Goal: Transaction & Acquisition: Book appointment/travel/reservation

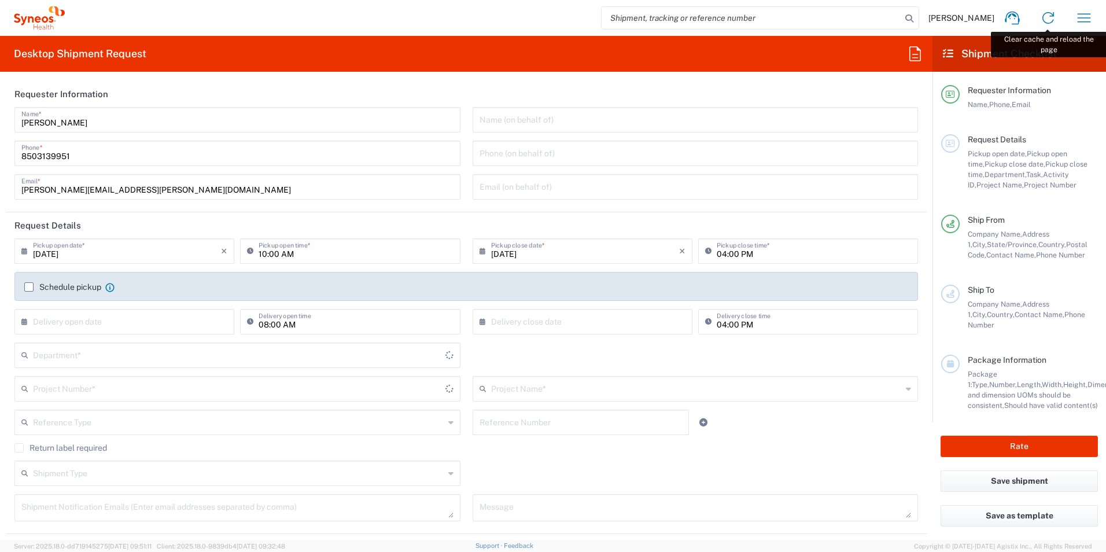
type input "[US_STATE]"
type input "[GEOGRAPHIC_DATA]"
type input "3216"
type input "[PERSON_NAME] Rsrch Grp ([GEOGRAPHIC_DATA]) In"
click at [1082, 21] on icon "button" at bounding box center [1084, 18] width 19 height 19
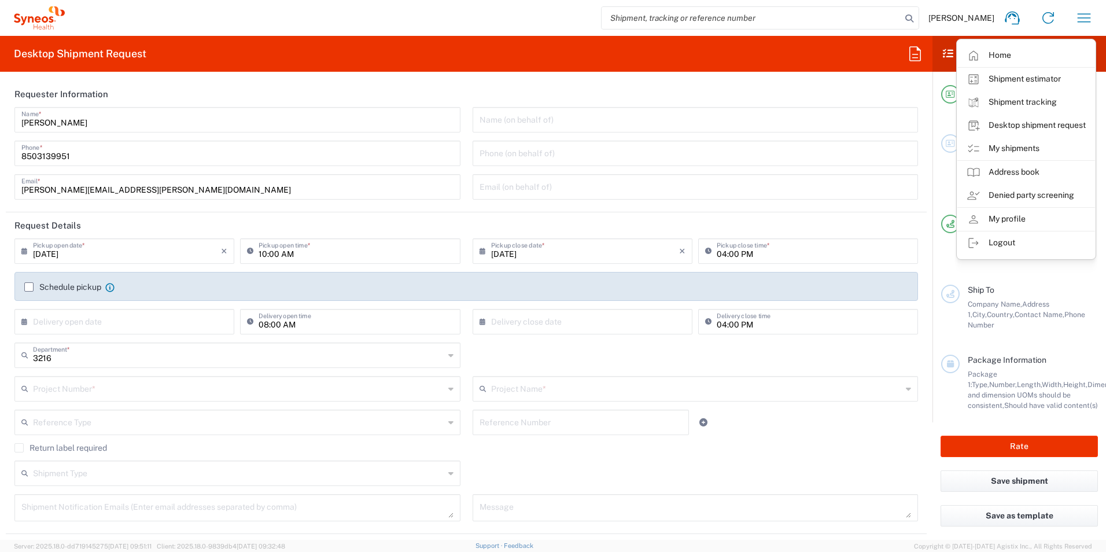
click at [1018, 147] on link "My shipments" at bounding box center [1027, 148] width 138 height 23
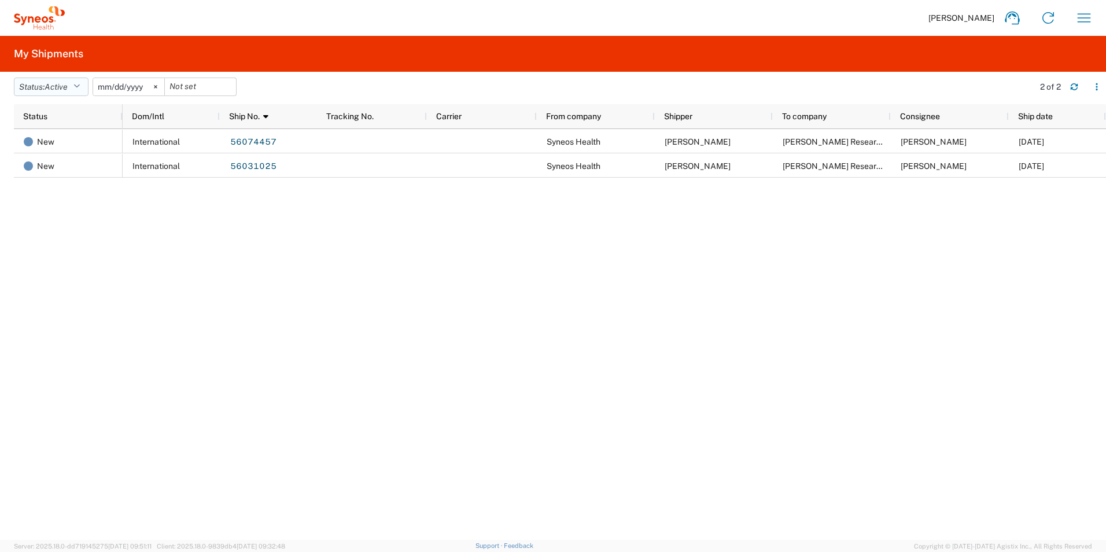
click at [80, 84] on icon "button" at bounding box center [76, 87] width 6 height 8
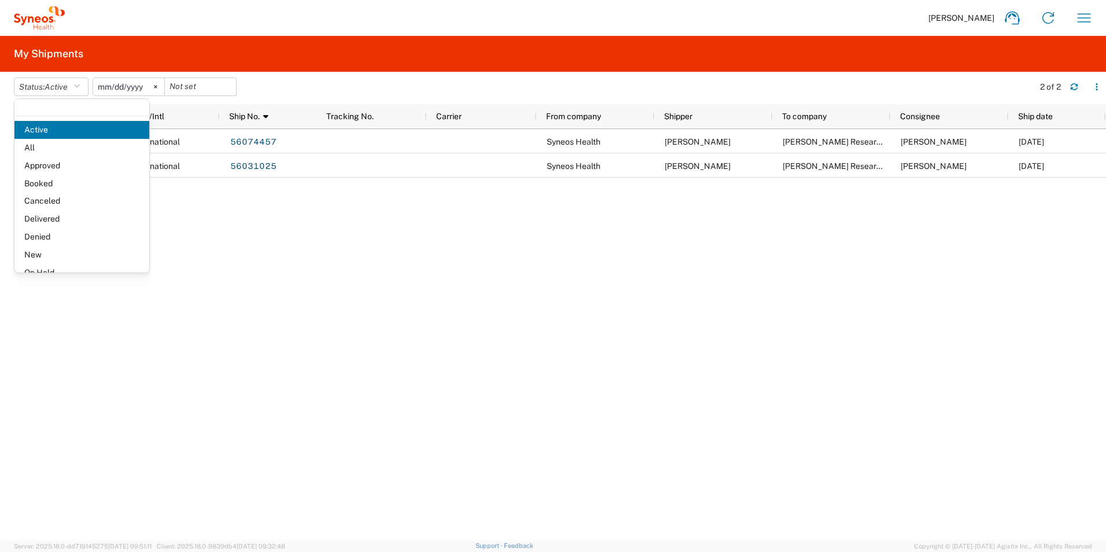
click at [321, 222] on div "International 56074457 Syneos Health [PERSON_NAME] Research Group [PERSON_NAME]…" at bounding box center [615, 334] width 984 height 411
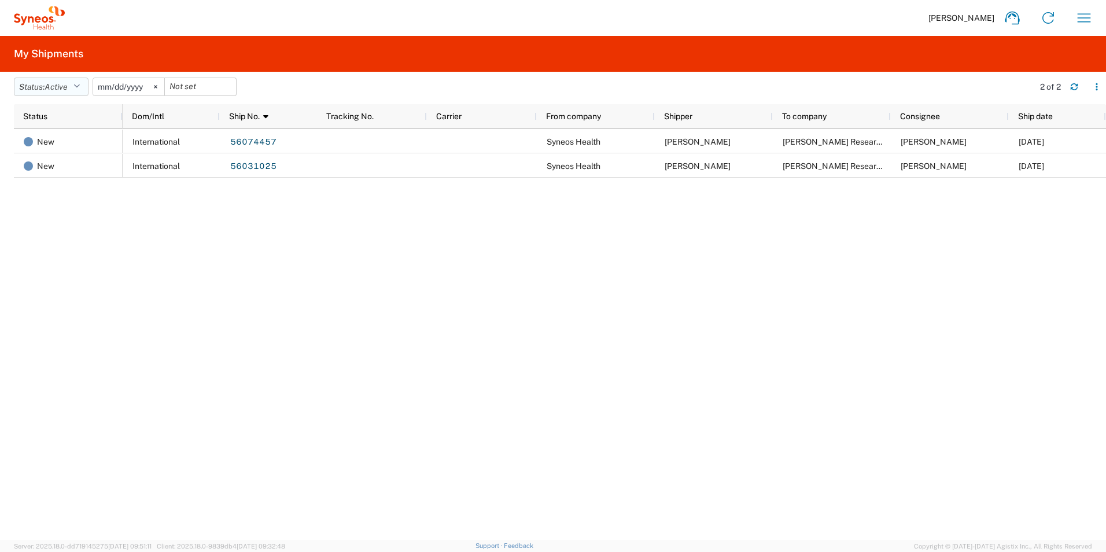
click at [80, 89] on icon "button" at bounding box center [76, 87] width 6 height 8
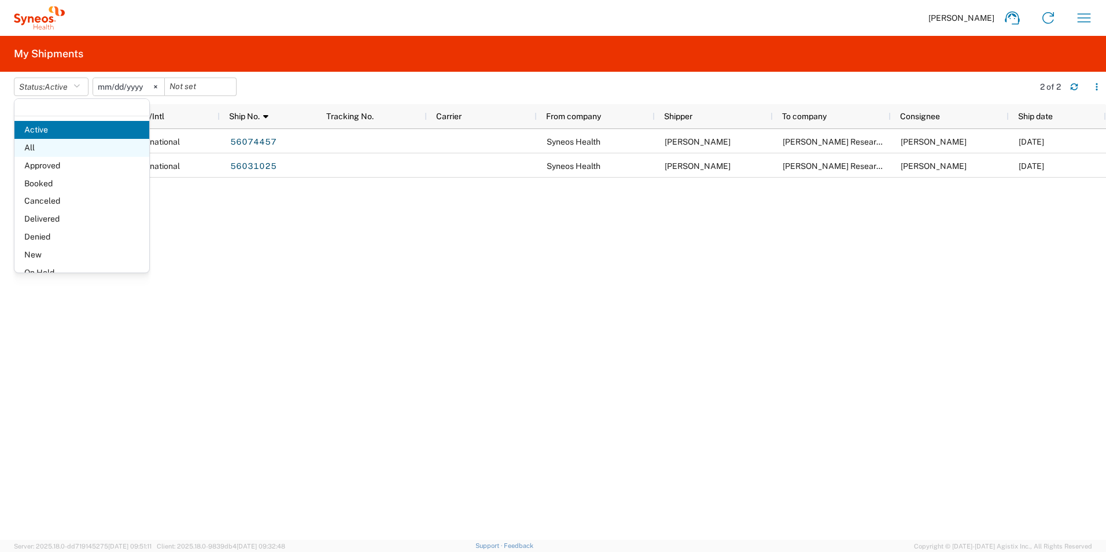
click at [59, 148] on span "All" at bounding box center [81, 148] width 135 height 18
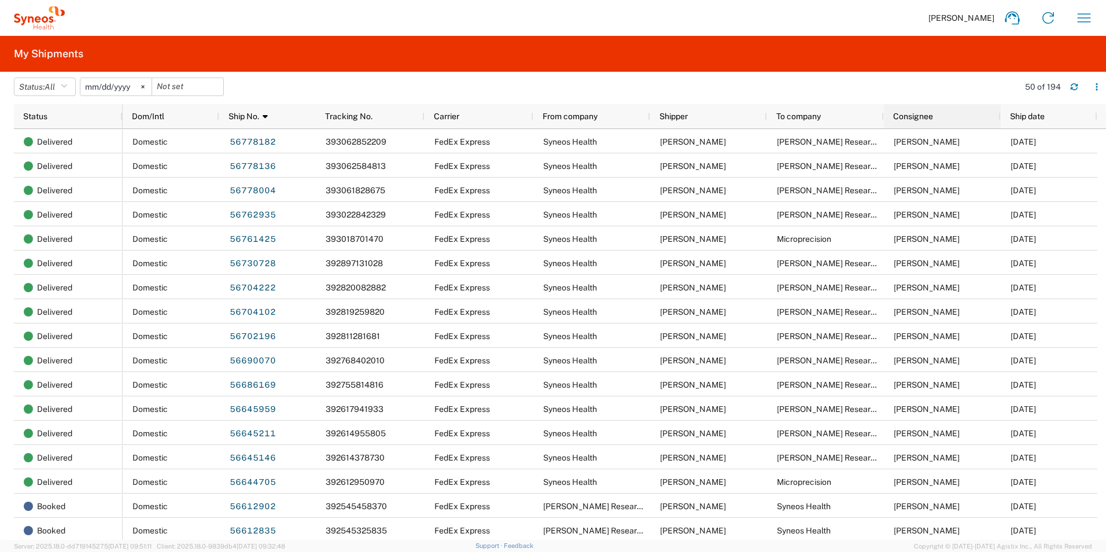
click at [917, 119] on span "Consignee" at bounding box center [913, 116] width 40 height 9
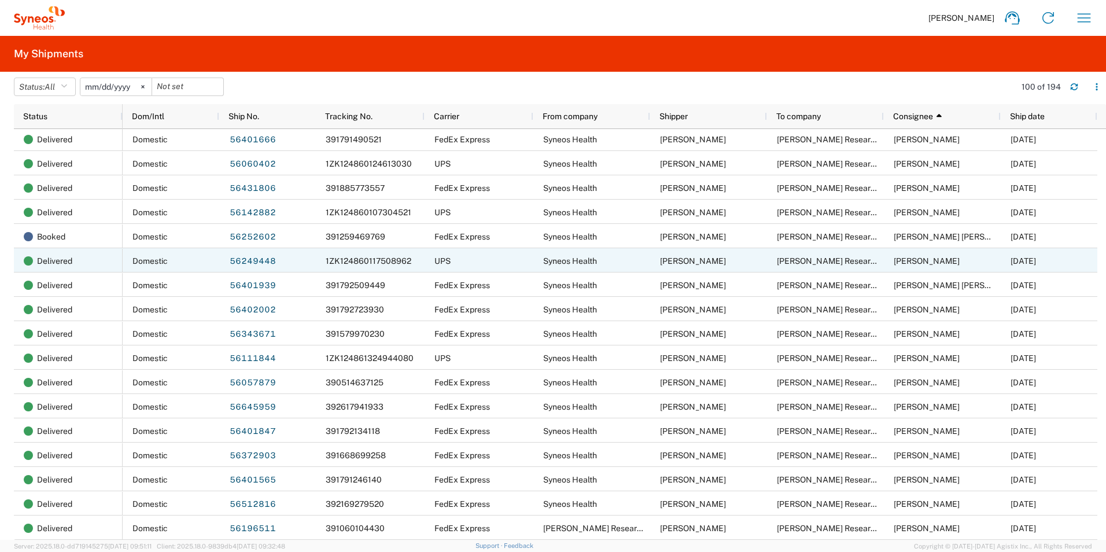
click at [917, 258] on span "[PERSON_NAME]" at bounding box center [927, 260] width 66 height 9
click at [262, 262] on link "56249448" at bounding box center [252, 261] width 47 height 19
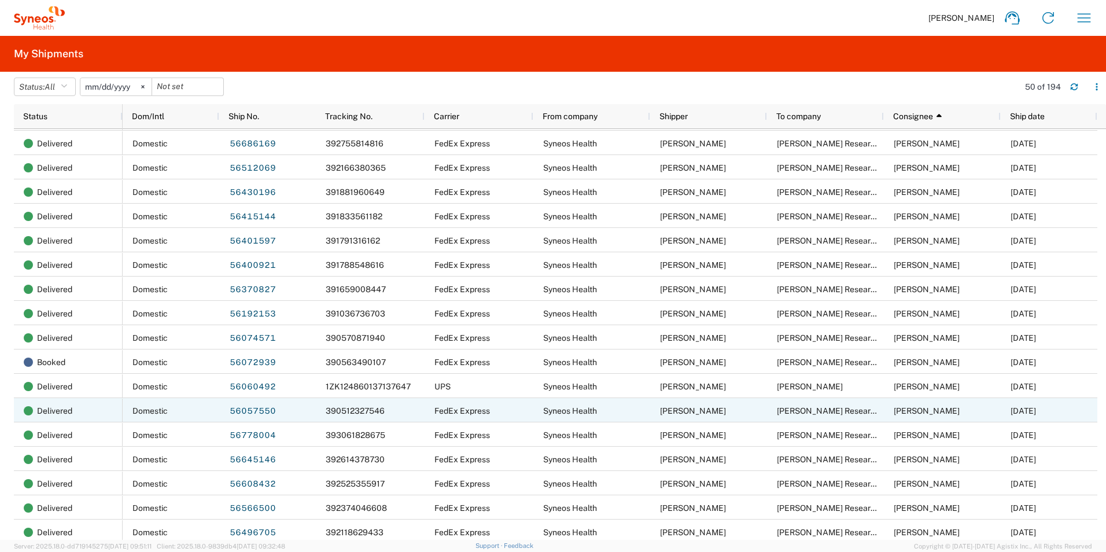
scroll to position [116, 0]
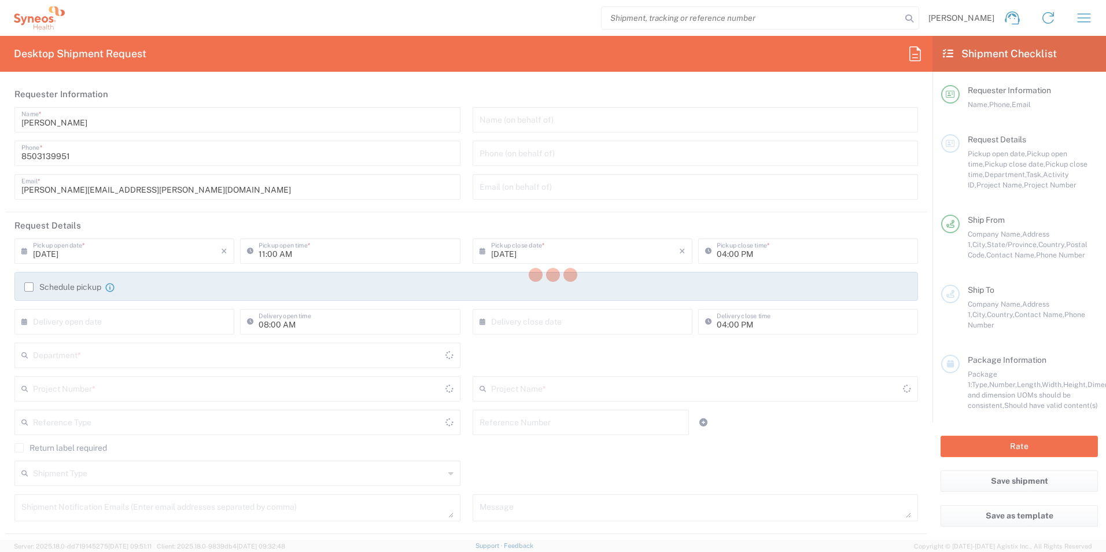
type input "[US_STATE]"
type input "[GEOGRAPHIC_DATA]"
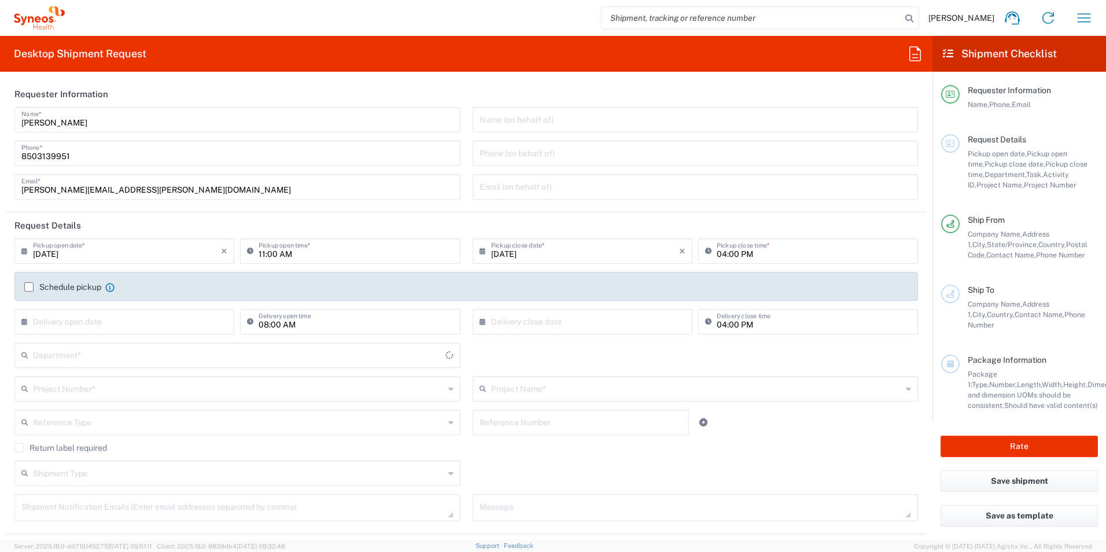
type input "[PERSON_NAME] Rsrch Grp ([GEOGRAPHIC_DATA]) In"
type input "3216"
click at [80, 359] on input "text" at bounding box center [238, 354] width 411 height 20
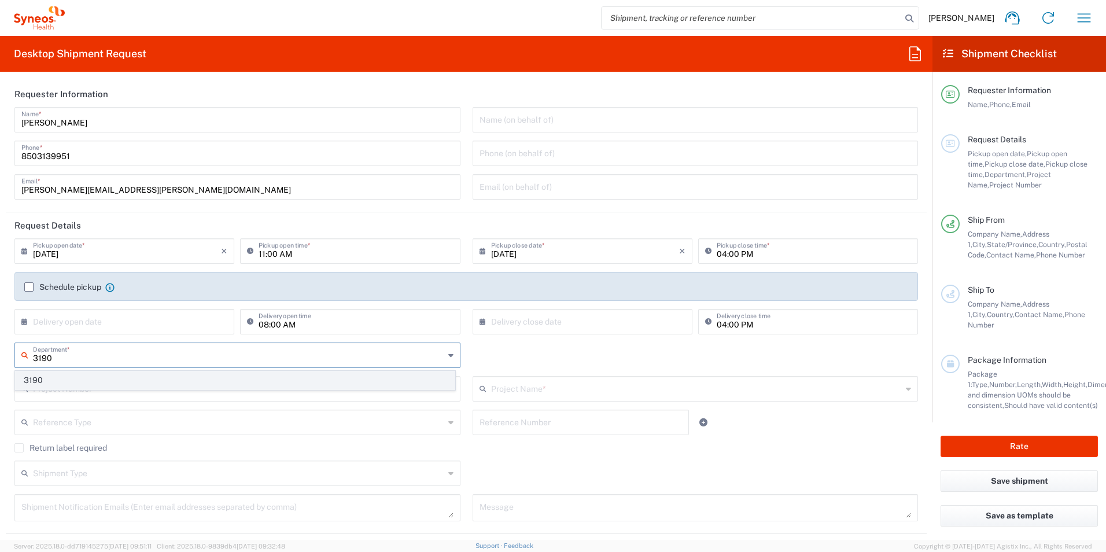
type input "3190"
click at [74, 377] on span "3190" at bounding box center [235, 381] width 439 height 18
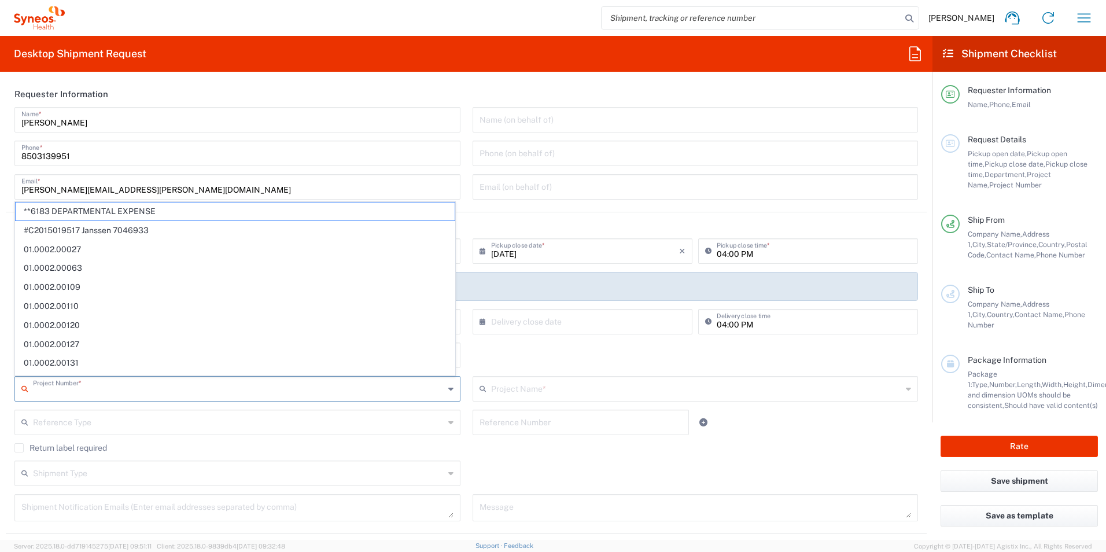
click at [102, 384] on input "text" at bounding box center [238, 388] width 411 height 20
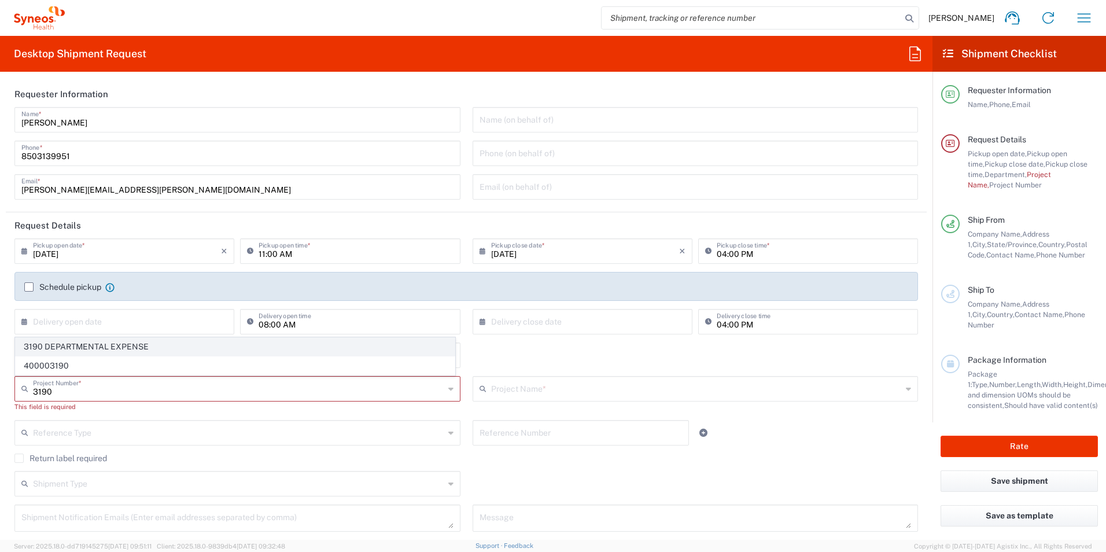
click at [87, 343] on span "3190 DEPARTMENTAL EXPENSE" at bounding box center [235, 347] width 439 height 18
type input "3190 DEPARTMENTAL EXPENSE"
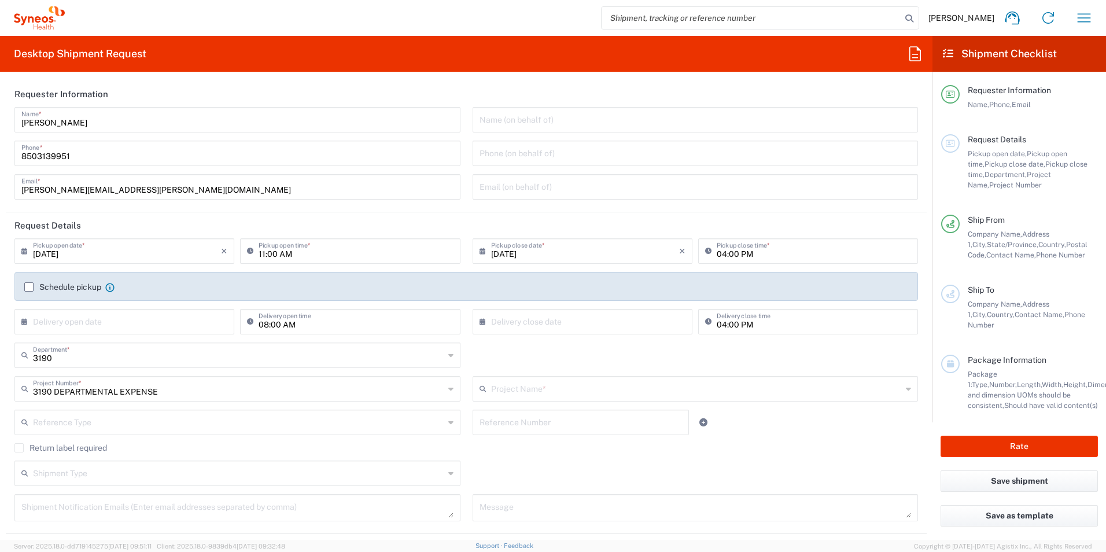
type input "3190 DEPARTMENTAL EXPENSE"
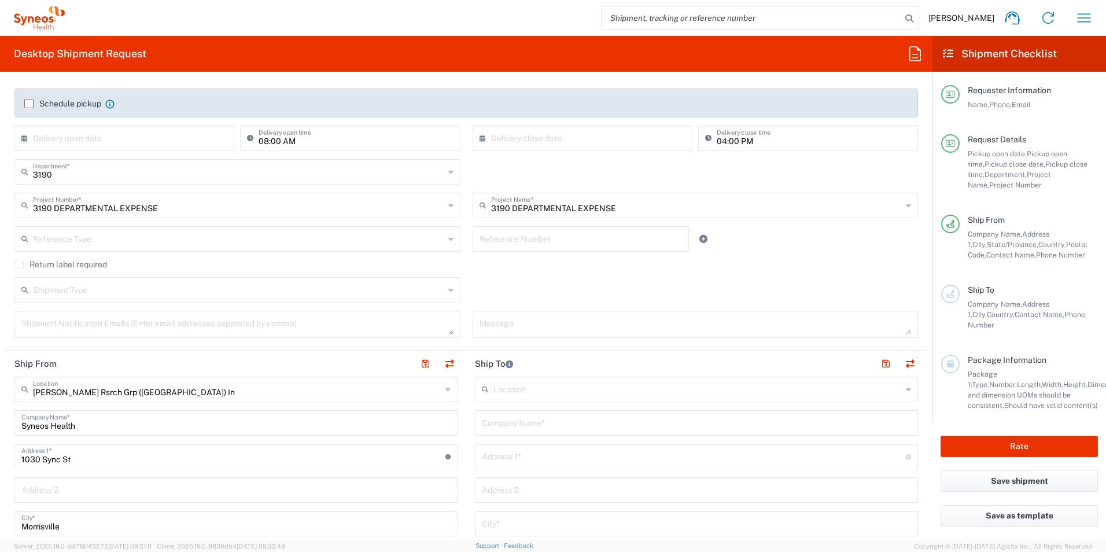
scroll to position [289, 0]
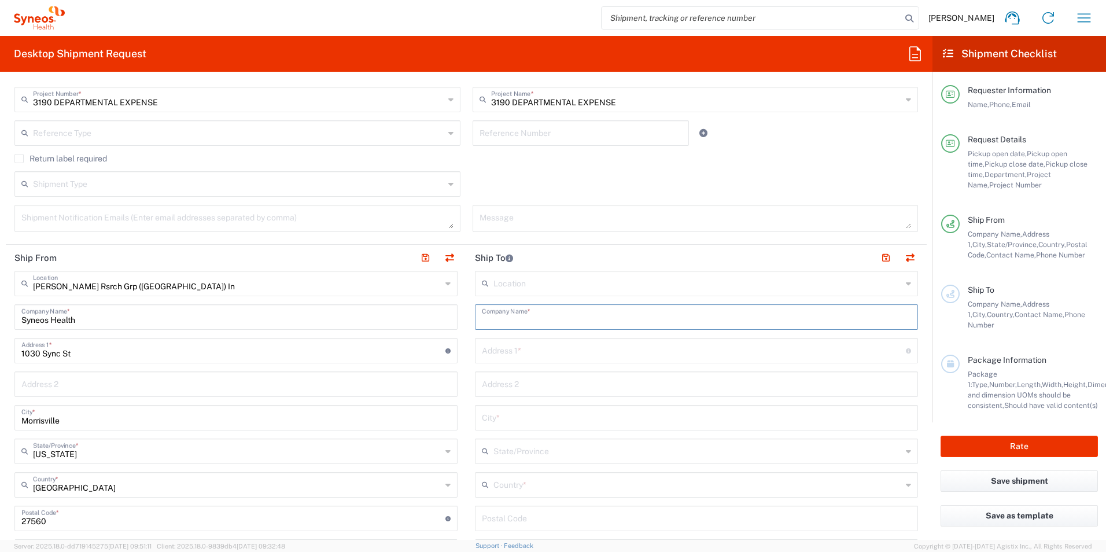
click at [565, 312] on input "text" at bounding box center [696, 316] width 429 height 20
type input "[PERSON_NAME] Research Group"
click at [560, 344] on input "text" at bounding box center [694, 350] width 424 height 20
type input "21322 Bridgepoint Lane"
click at [542, 410] on input "text" at bounding box center [696, 417] width 429 height 20
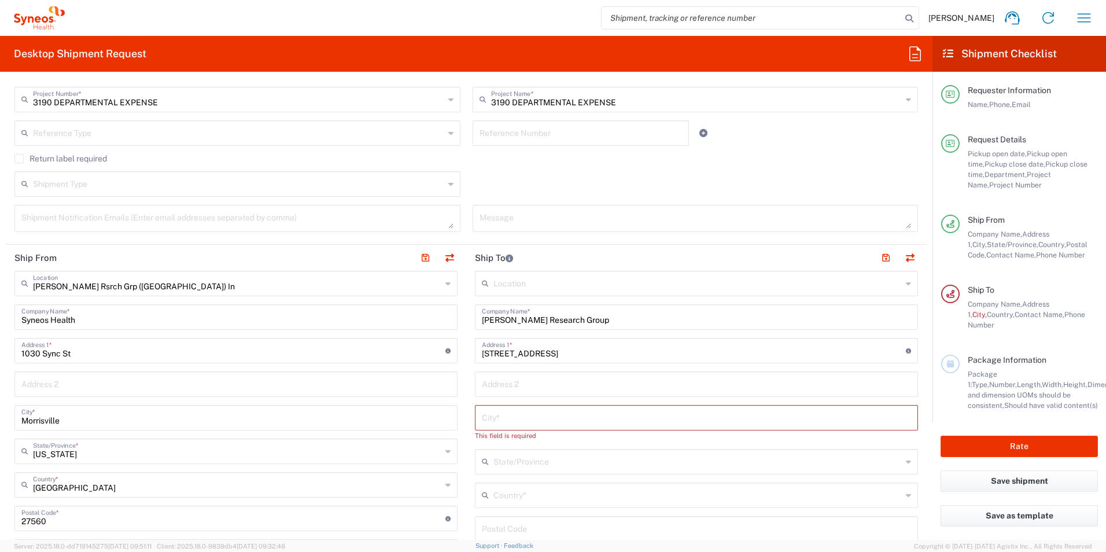
click at [896, 479] on div "Location Addison Whitney LLC-Morrisvile NC US Barcelona-Syneos Health BioSector…" at bounding box center [696, 519] width 443 height 497
click at [896, 491] on div "Country *" at bounding box center [696, 495] width 443 height 25
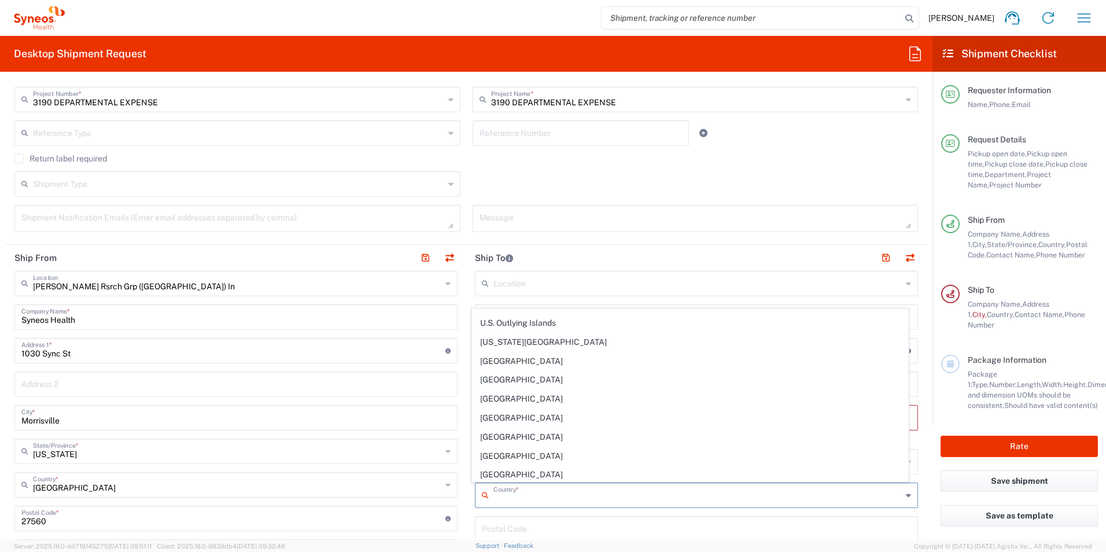
scroll to position [4456, 0]
click at [590, 359] on span "[GEOGRAPHIC_DATA]" at bounding box center [690, 360] width 437 height 18
type input "[GEOGRAPHIC_DATA]"
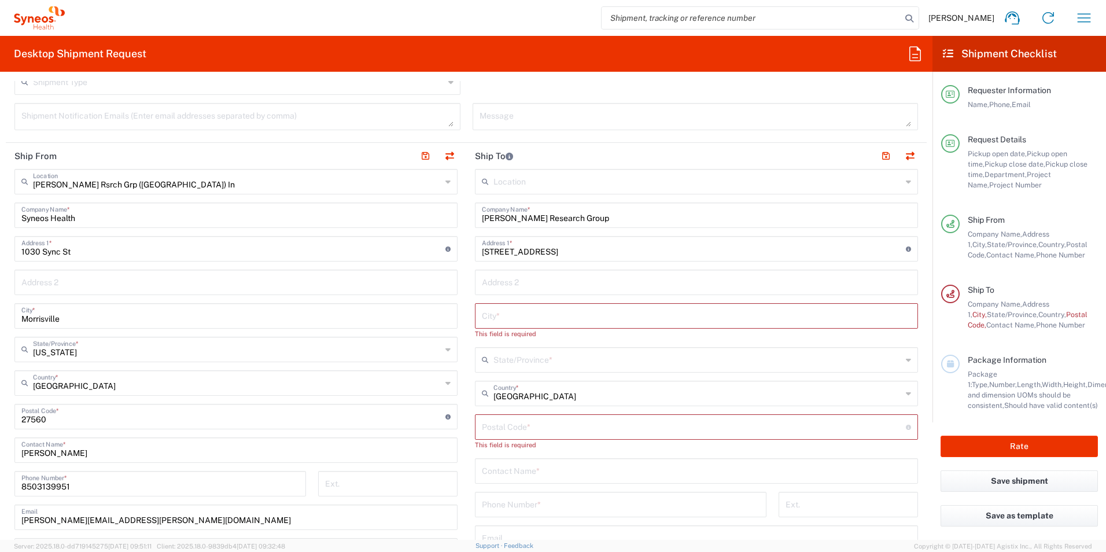
scroll to position [405, 0]
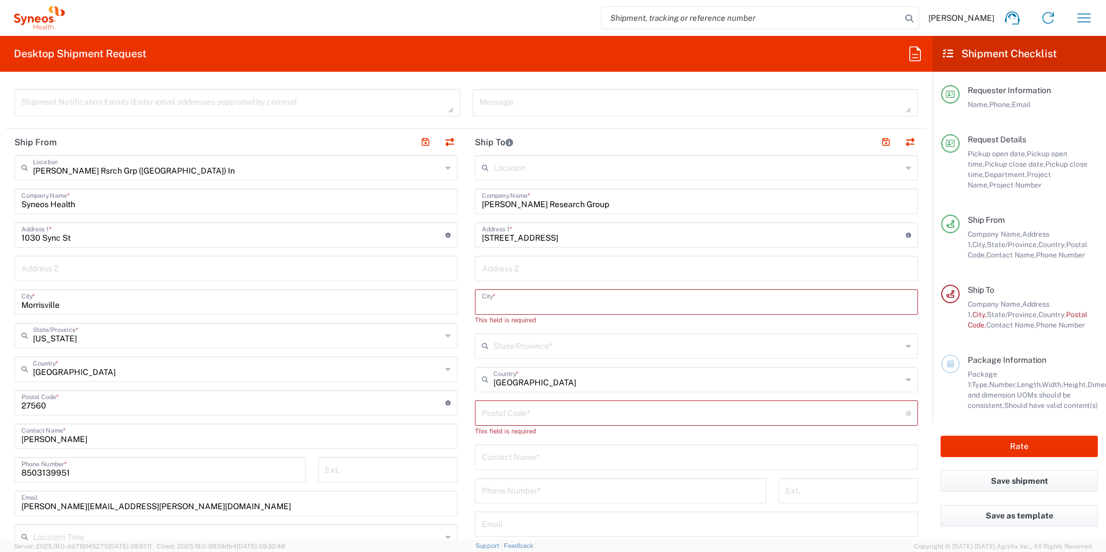
click at [560, 293] on input "text" at bounding box center [696, 301] width 429 height 20
click at [605, 358] on div "State/Province *" at bounding box center [696, 345] width 443 height 25
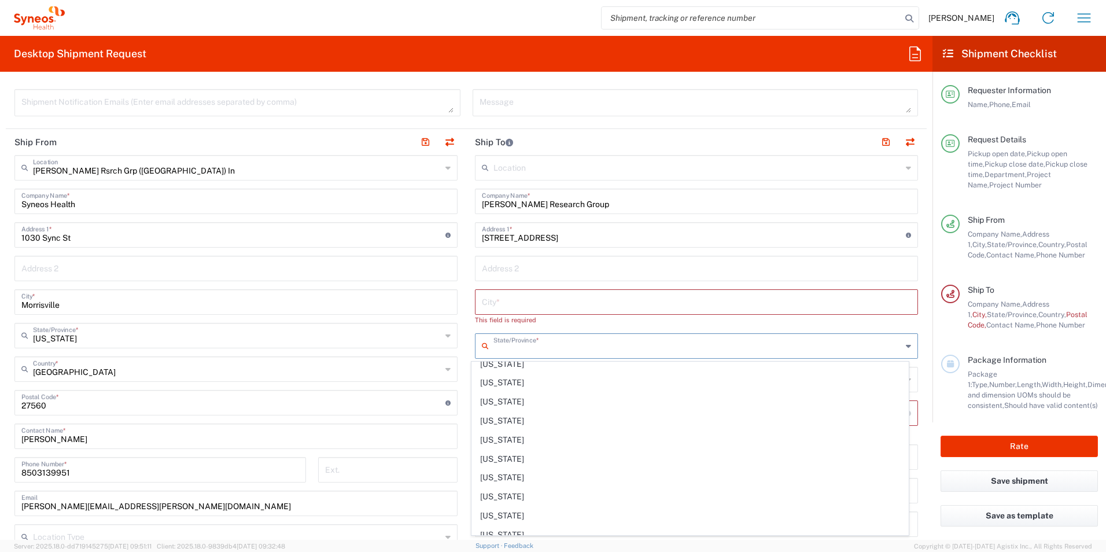
scroll to position [793, 0]
click at [685, 492] on span "[US_STATE]" at bounding box center [690, 489] width 437 height 18
type input "[US_STATE]"
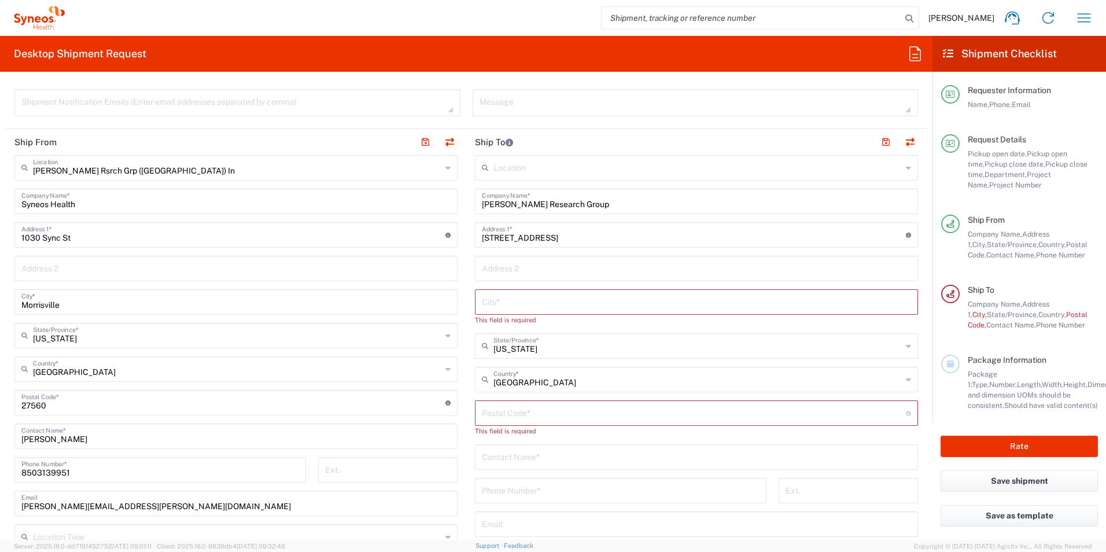
click at [579, 293] on input "text" at bounding box center [696, 301] width 429 height 20
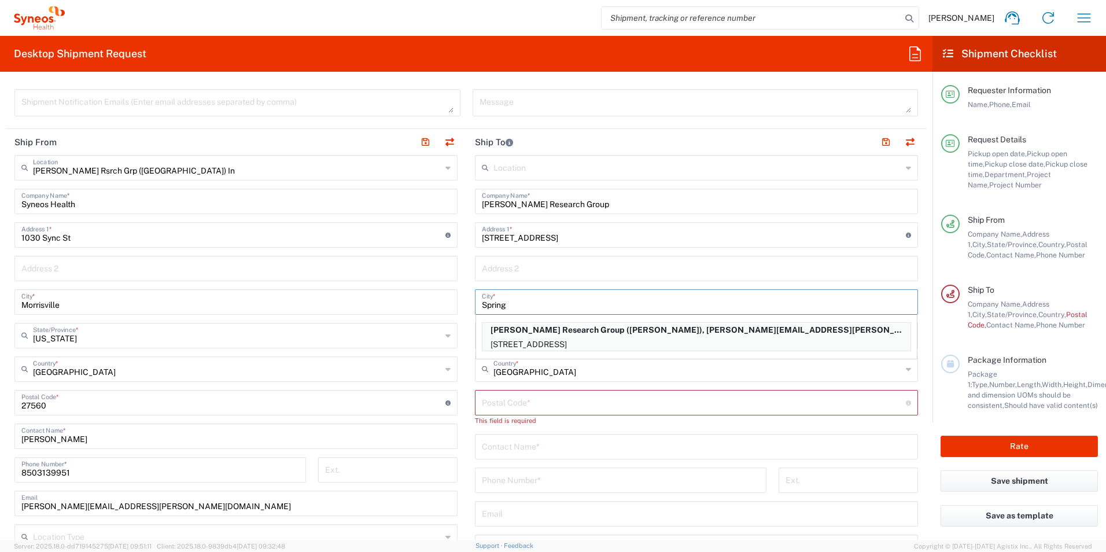
type input "Spring"
click at [466, 337] on main "Location Addison Whitney LLC-Morrisvile NC US Barcelona-Syneos Health BioSector…" at bounding box center [696, 403] width 461 height 497
click at [466, 336] on main "Location Addison Whitney LLC-Morrisvile NC US Barcelona-Syneos Health BioSector…" at bounding box center [696, 403] width 461 height 497
click at [458, 333] on main "Illingworth Rsrch Grp (USA) In Location Illingworth Rsrch Grp (USA) In Addison …" at bounding box center [236, 398] width 461 height 486
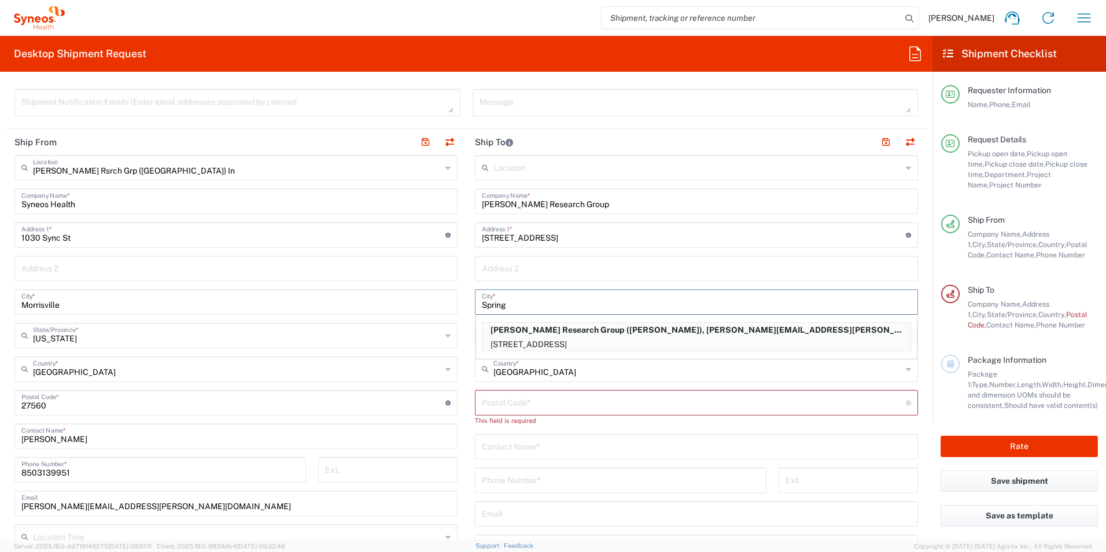
click at [880, 308] on input "Spring" at bounding box center [696, 301] width 429 height 20
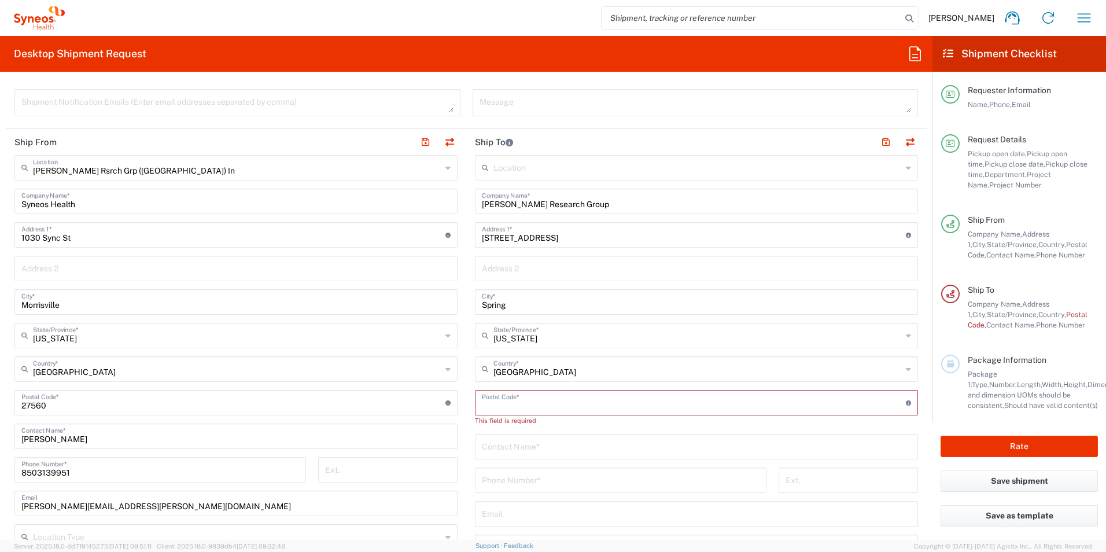
click at [595, 396] on input "undefined" at bounding box center [694, 402] width 424 height 20
type input "77388"
click at [556, 431] on input "text" at bounding box center [696, 435] width 429 height 20
type input "Brianna Sims"
click at [555, 466] on input "tel" at bounding box center [621, 469] width 278 height 20
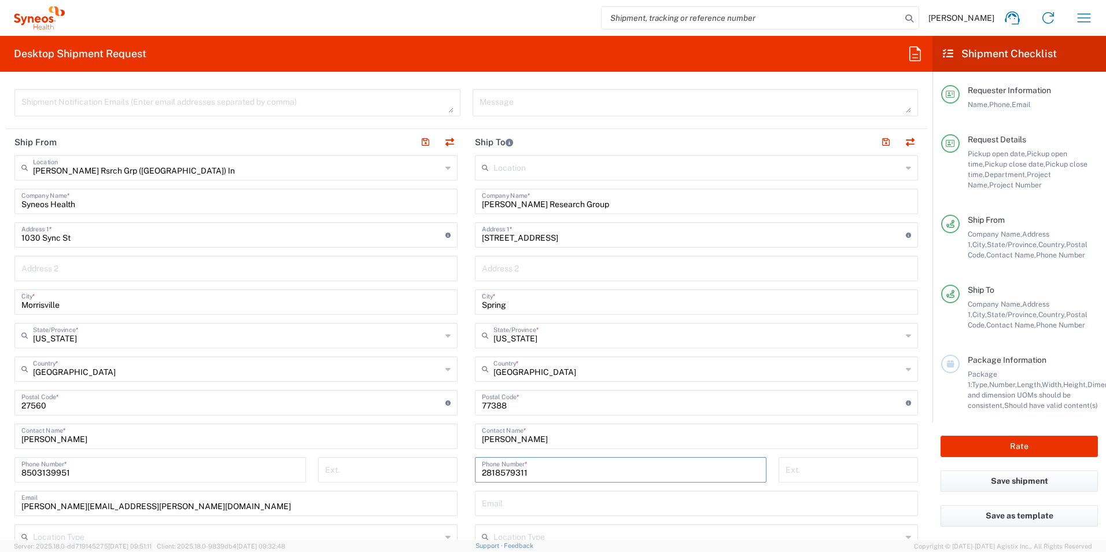
type input "2818579311"
click at [527, 508] on input "text" at bounding box center [696, 502] width 429 height 20
click at [509, 498] on input "text" at bounding box center [696, 502] width 429 height 20
paste input "Brianna.freed@yahoo.com"
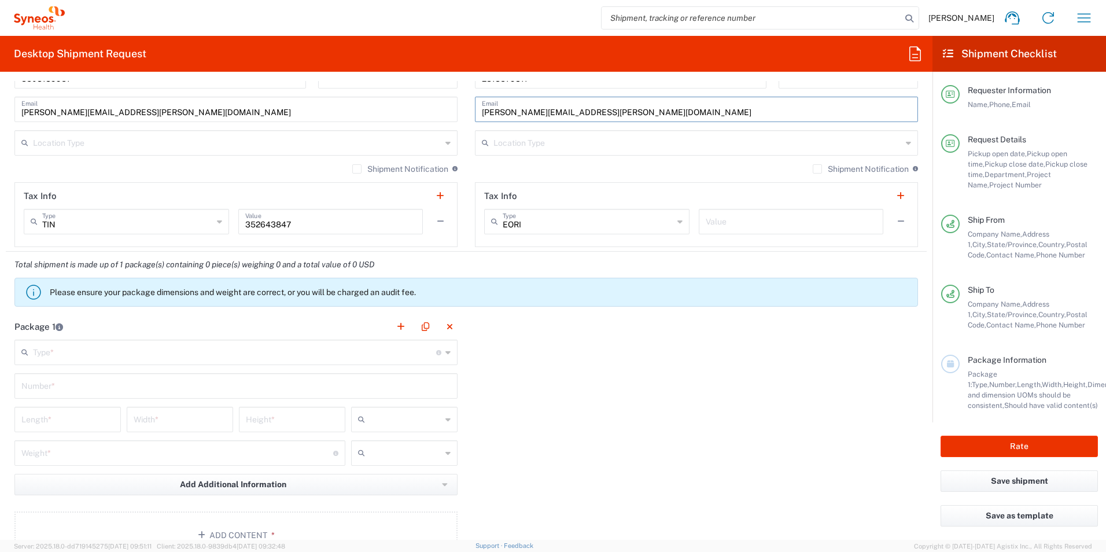
scroll to position [810, 0]
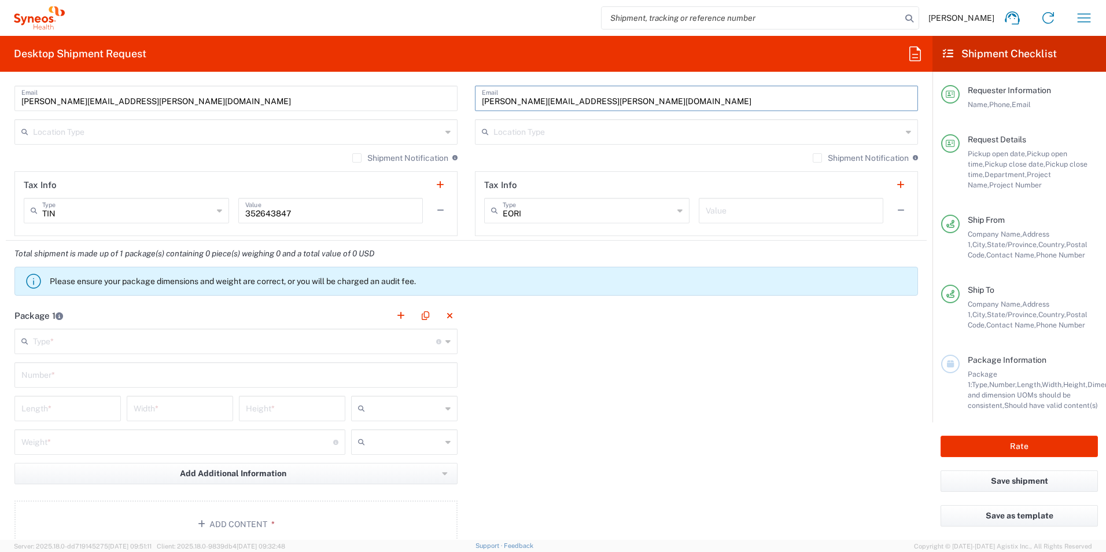
type input "Brianna.freed@yahoo.com"
click at [113, 340] on input "text" at bounding box center [234, 340] width 403 height 20
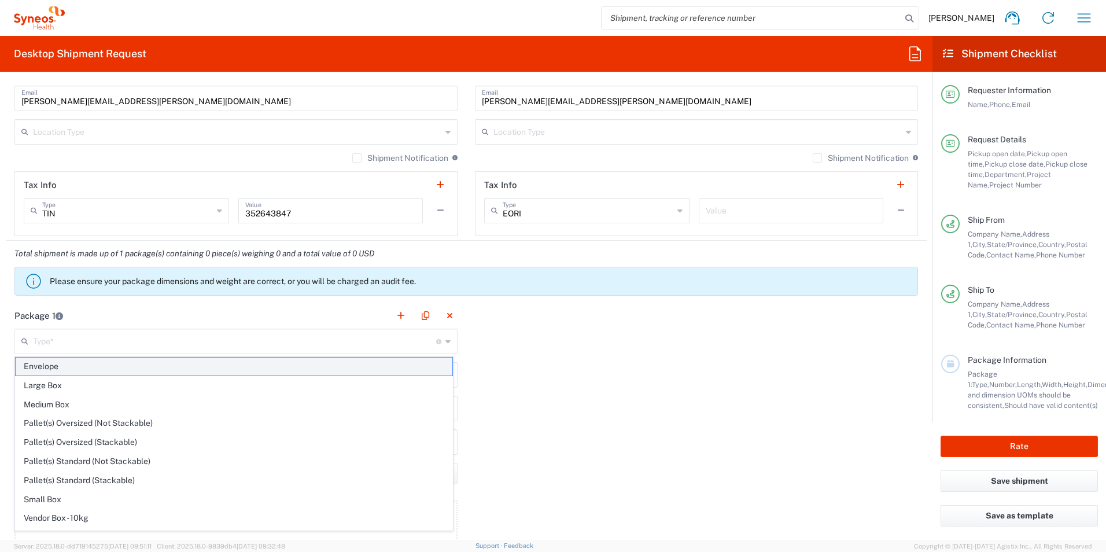
click at [91, 366] on span "Envelope" at bounding box center [234, 367] width 437 height 18
type input "Envelope"
type input "1"
type input "9.5"
type input "12.5"
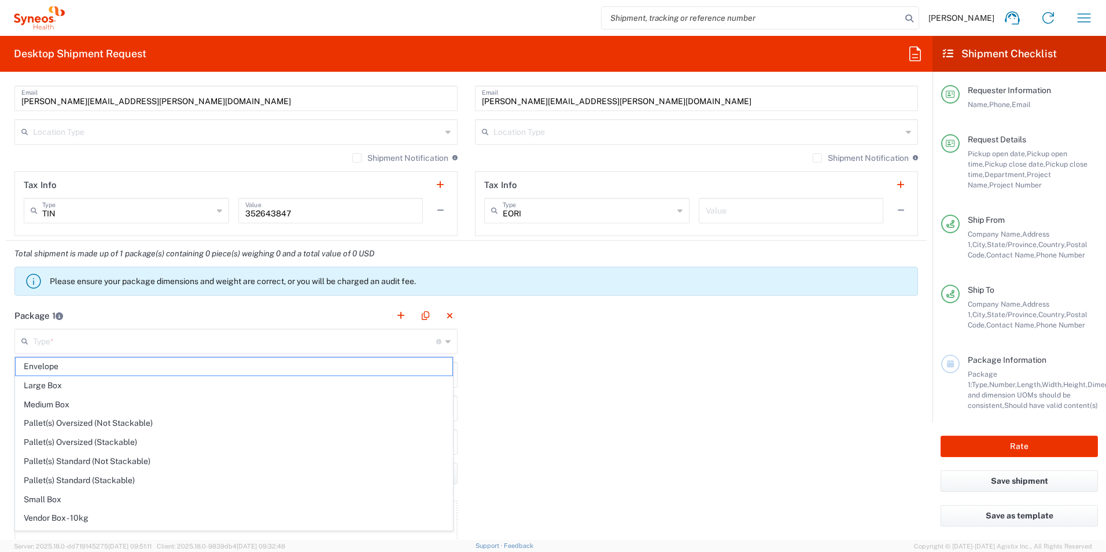
type input "0.25"
type input "in"
type input "0.45"
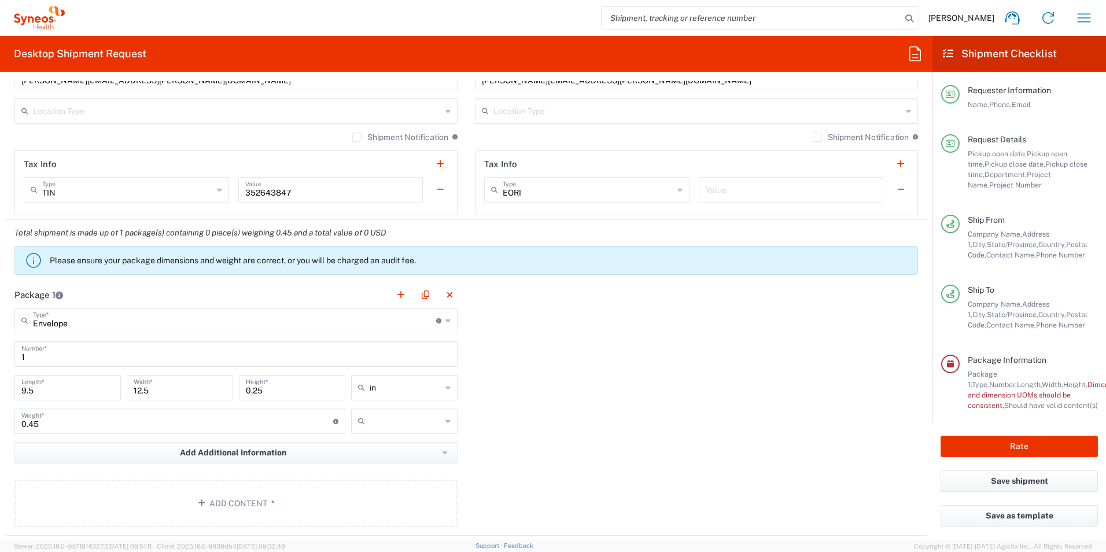
scroll to position [868, 0]
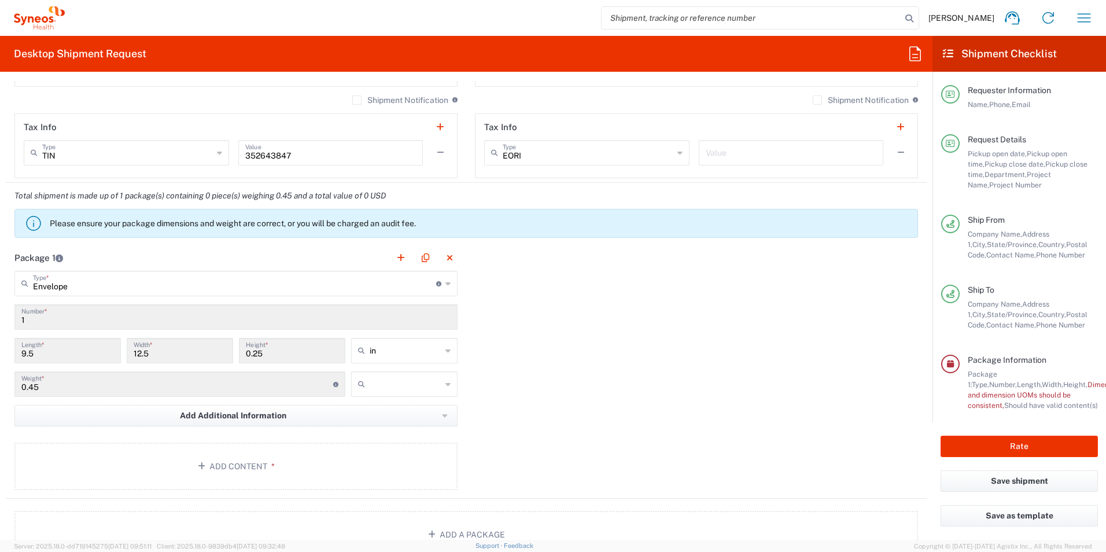
click at [420, 381] on input "text" at bounding box center [406, 384] width 72 height 19
click at [390, 425] on span "lbs" at bounding box center [400, 429] width 103 height 18
type input "lbs"
click at [361, 450] on button "Add Content *" at bounding box center [235, 466] width 443 height 47
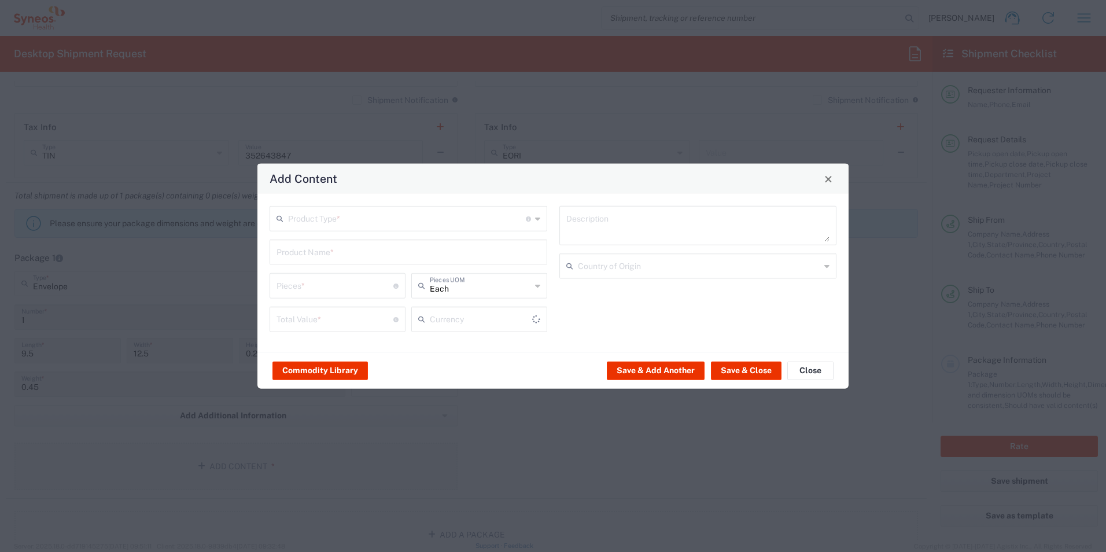
type input "US Dollar"
click at [378, 216] on input "text" at bounding box center [407, 218] width 238 height 20
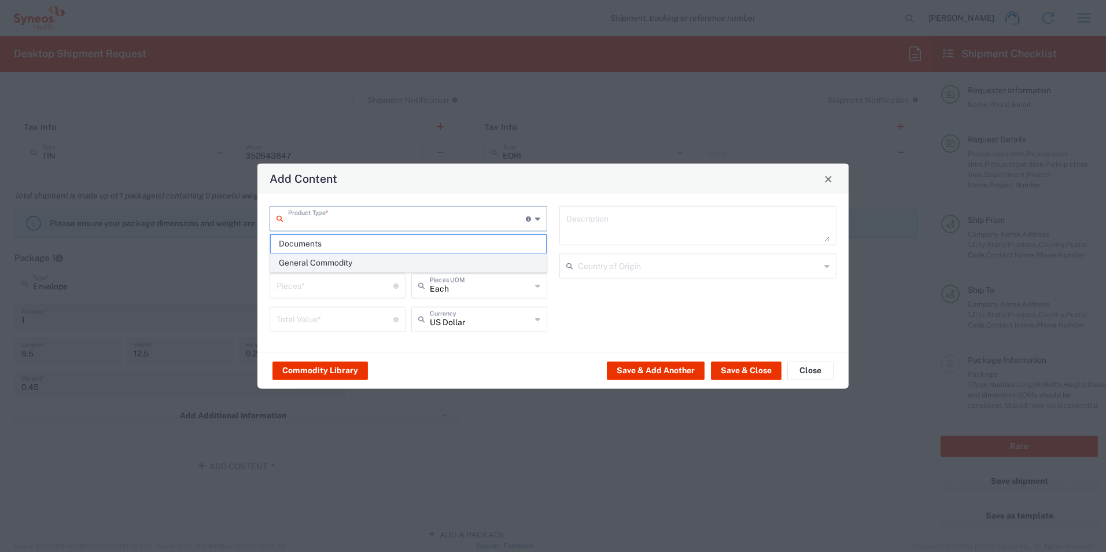
click at [372, 258] on span "General Commodity" at bounding box center [408, 263] width 275 height 18
type input "General Commodity"
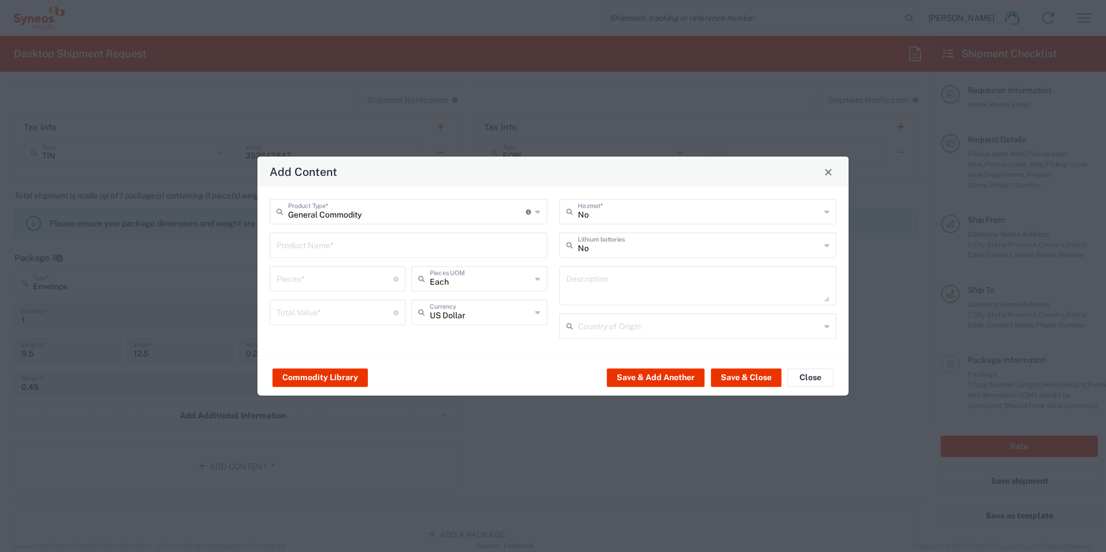
click at [363, 245] on input "text" at bounding box center [409, 244] width 264 height 20
type input "Masks"
click at [344, 275] on input "number" at bounding box center [335, 278] width 117 height 20
type input "4"
click at [291, 304] on input "number" at bounding box center [335, 311] width 117 height 20
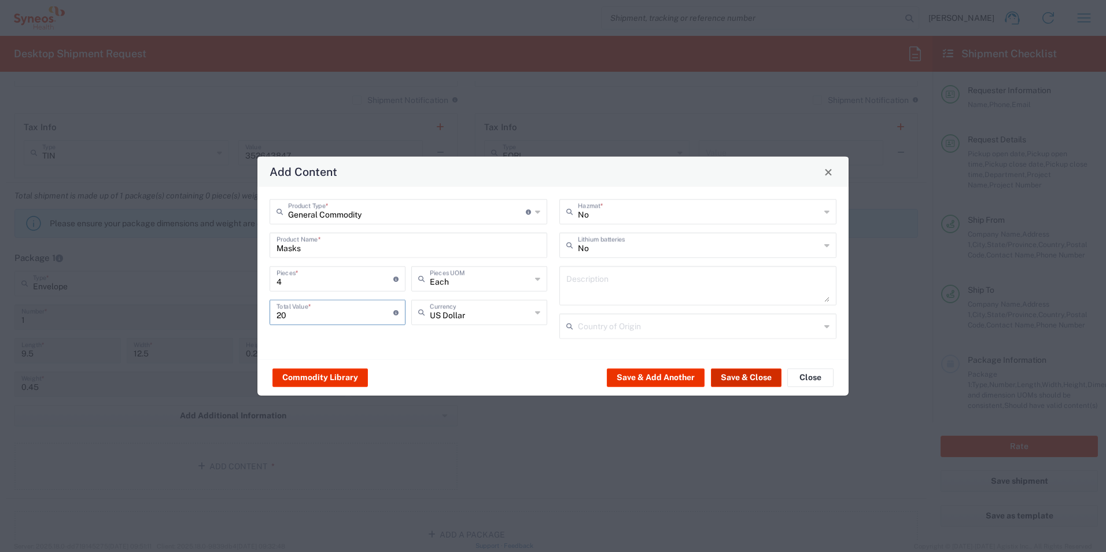
type input "20"
click at [744, 378] on button "Save & Close" at bounding box center [746, 377] width 71 height 19
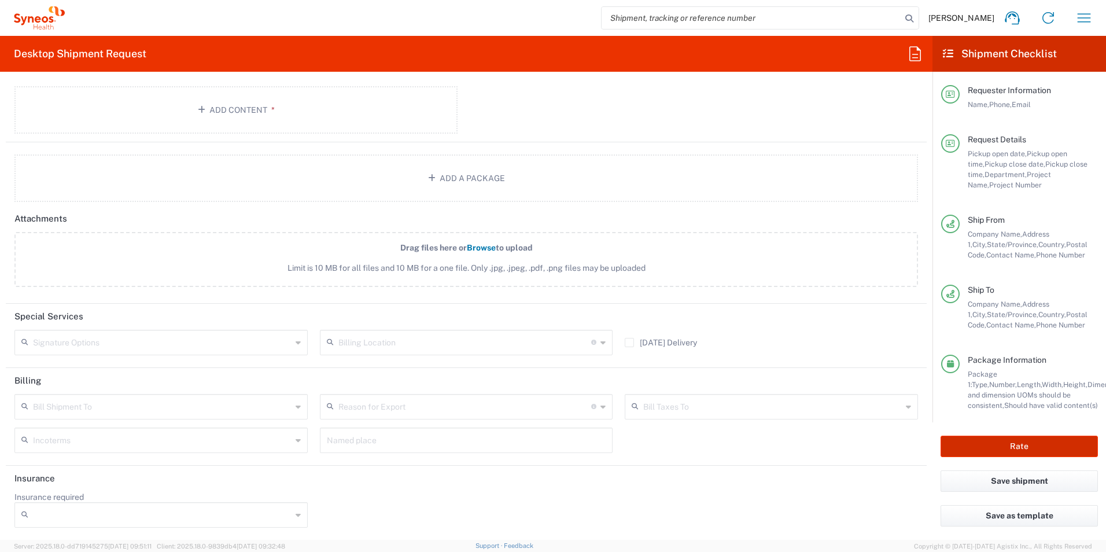
scroll to position [1293, 0]
click at [1007, 447] on button "Rate" at bounding box center [1019, 446] width 157 height 21
type input "3190 DEPARTMENTAL EXPENSE"
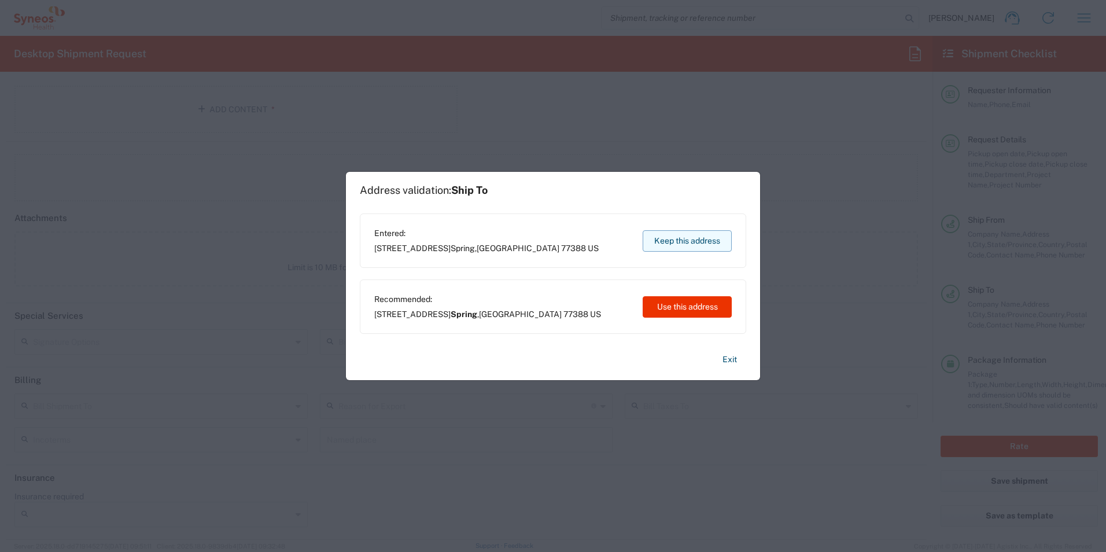
click at [708, 238] on button "Keep this address" at bounding box center [687, 240] width 89 height 21
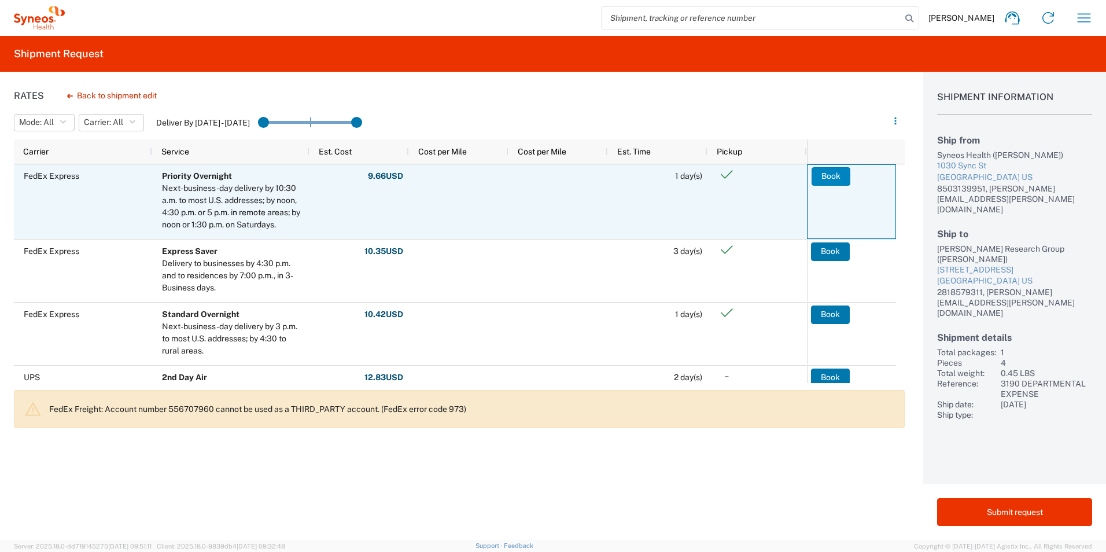
click at [832, 172] on button "Book" at bounding box center [831, 176] width 39 height 19
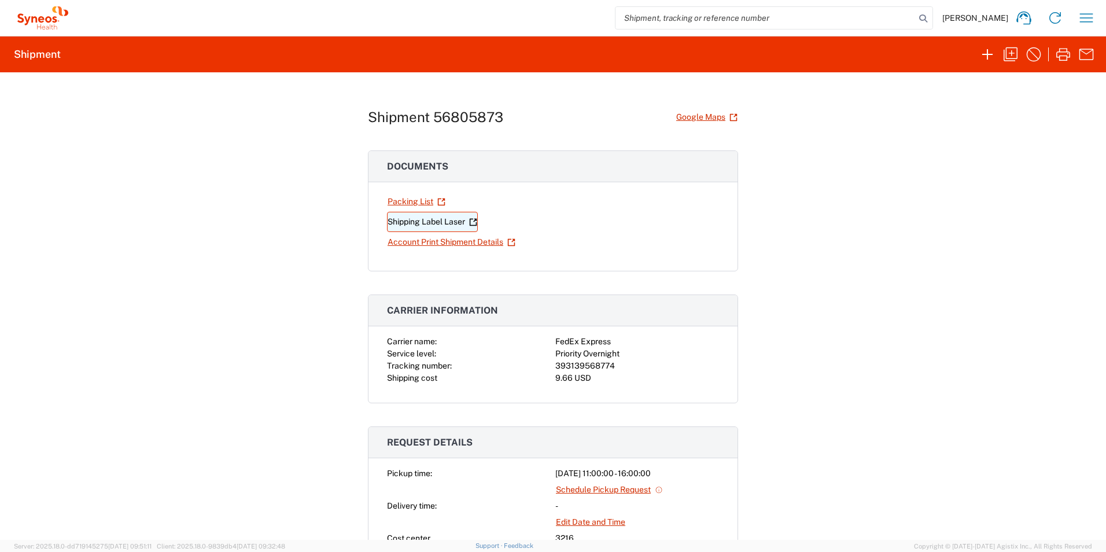
click at [447, 226] on link "Shipping Label Laser" at bounding box center [432, 222] width 91 height 20
